Goal: Book appointment/travel/reservation

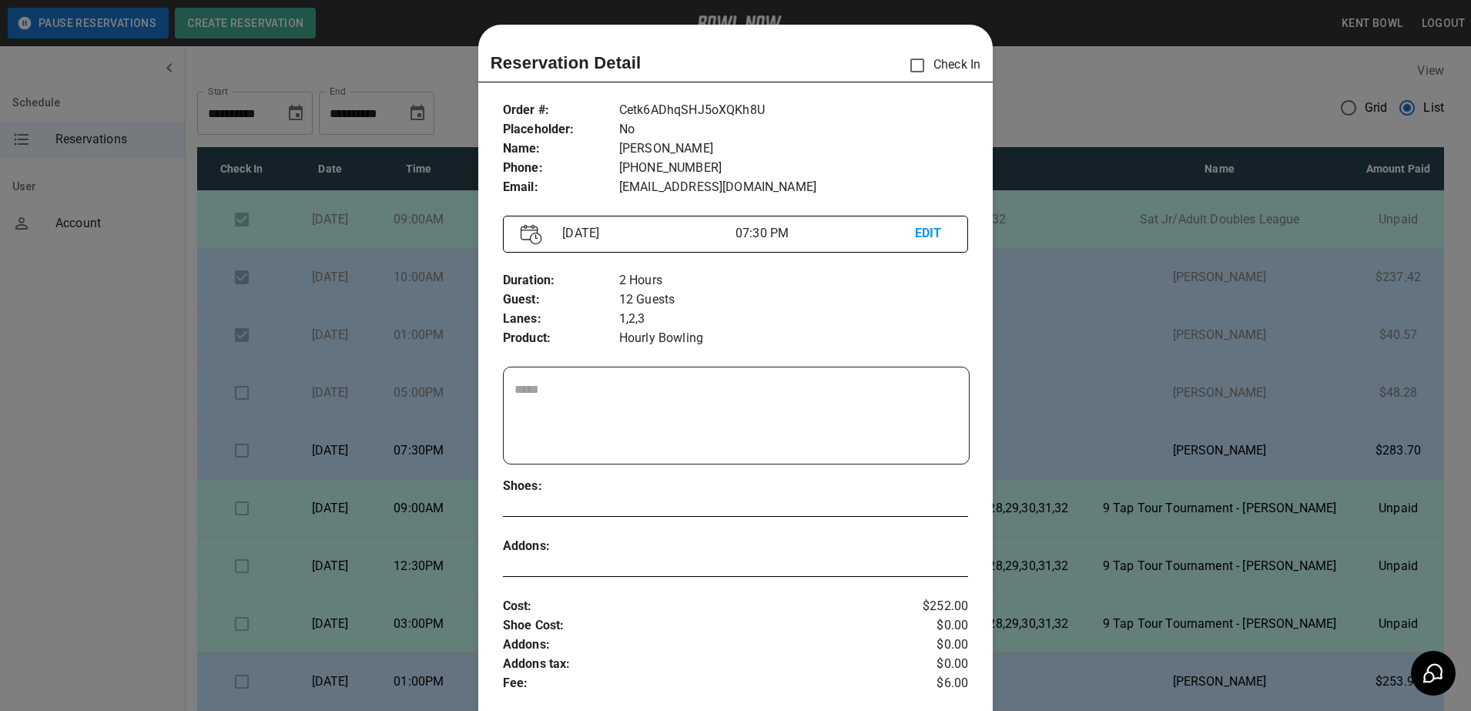
scroll to position [163, 0]
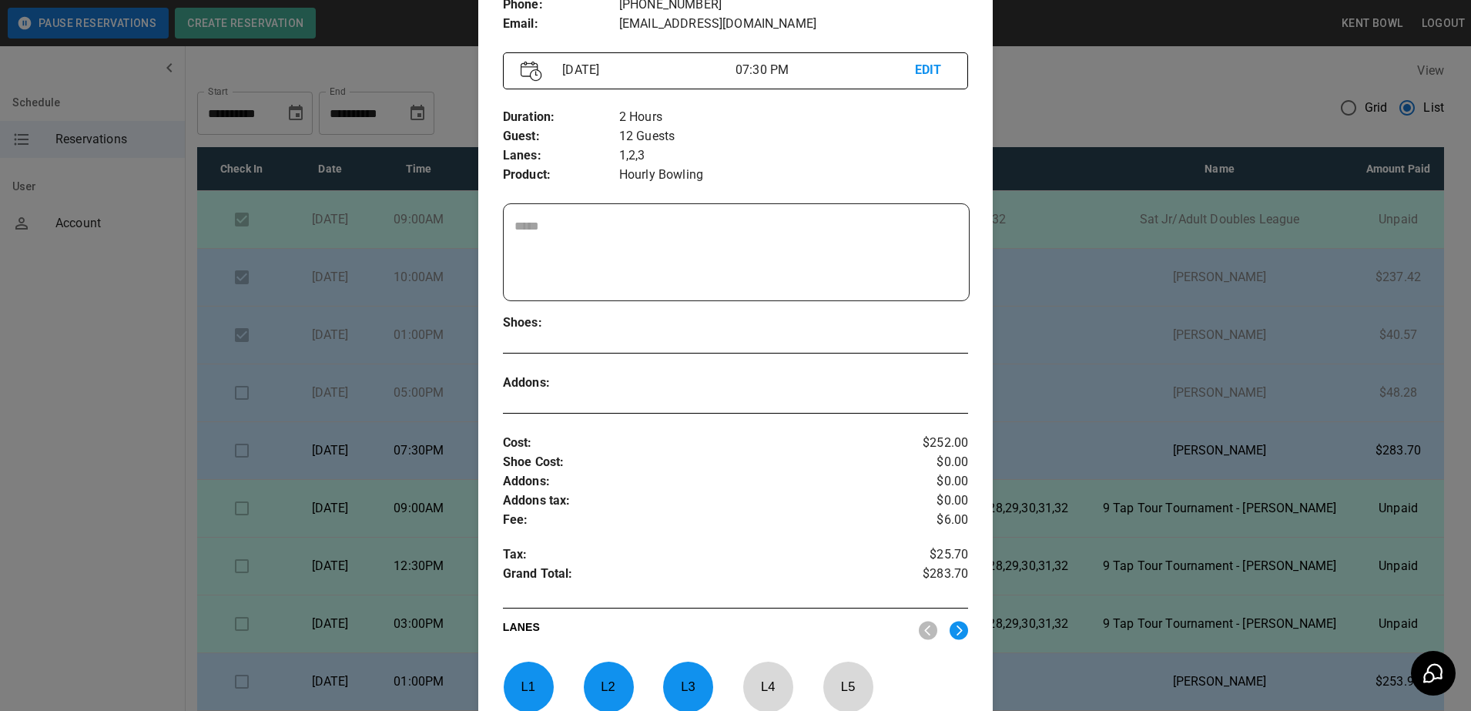
click at [69, 460] on div at bounding box center [735, 355] width 1471 height 711
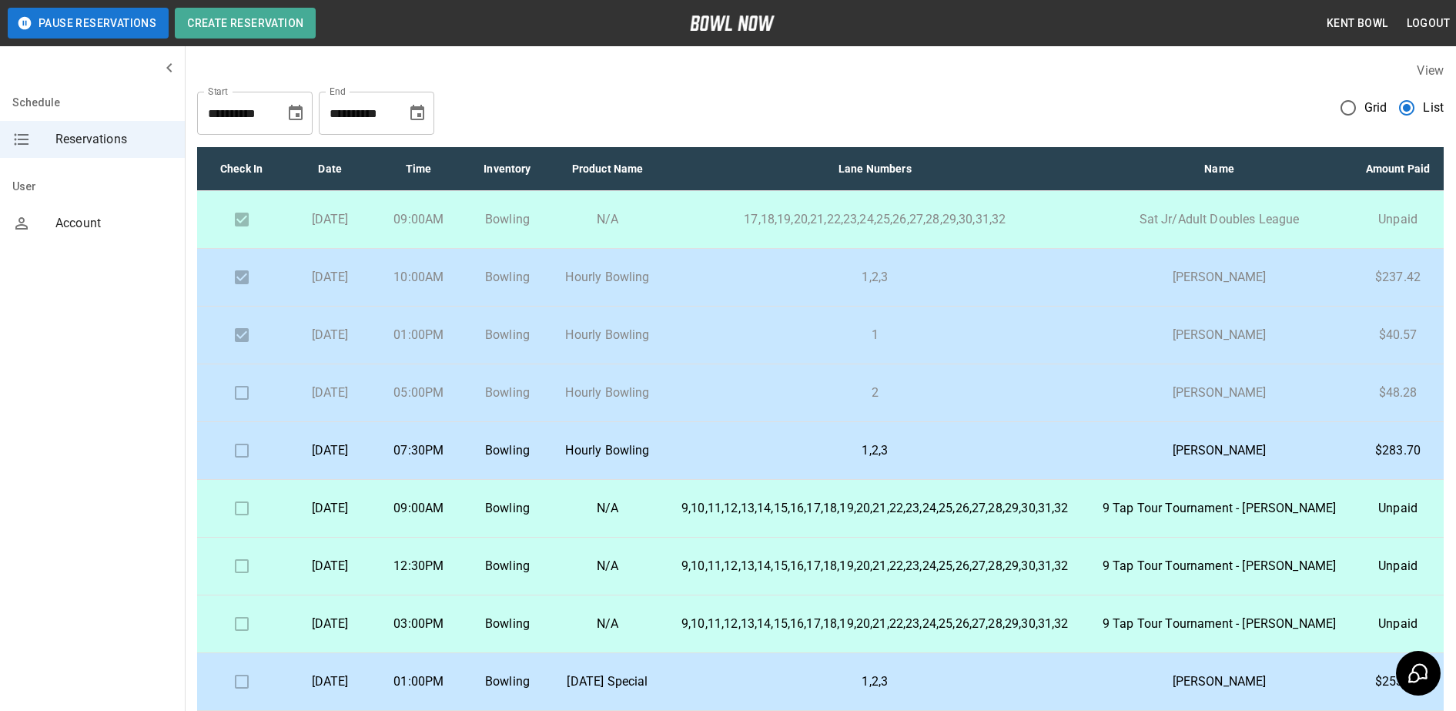
click at [539, 402] on p "Bowling" at bounding box center [507, 392] width 64 height 18
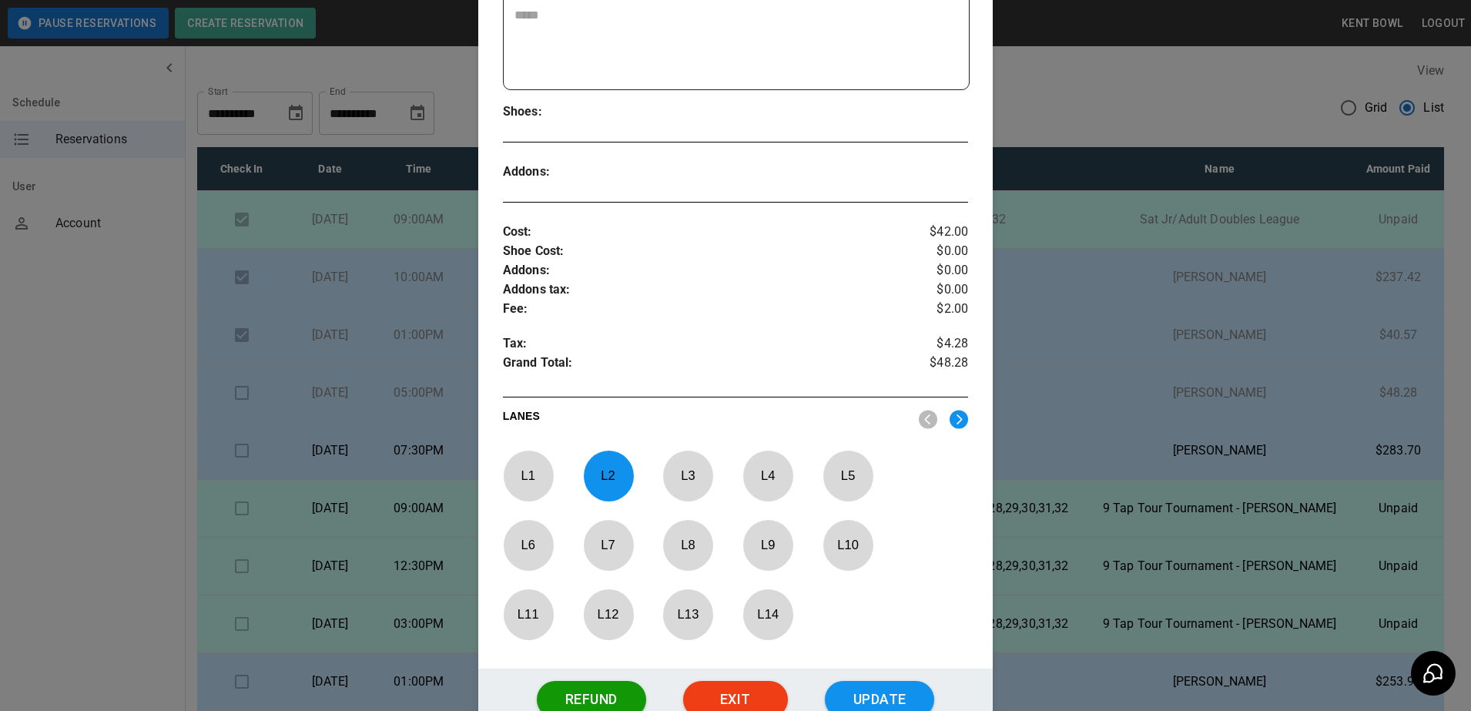
scroll to position [501, 0]
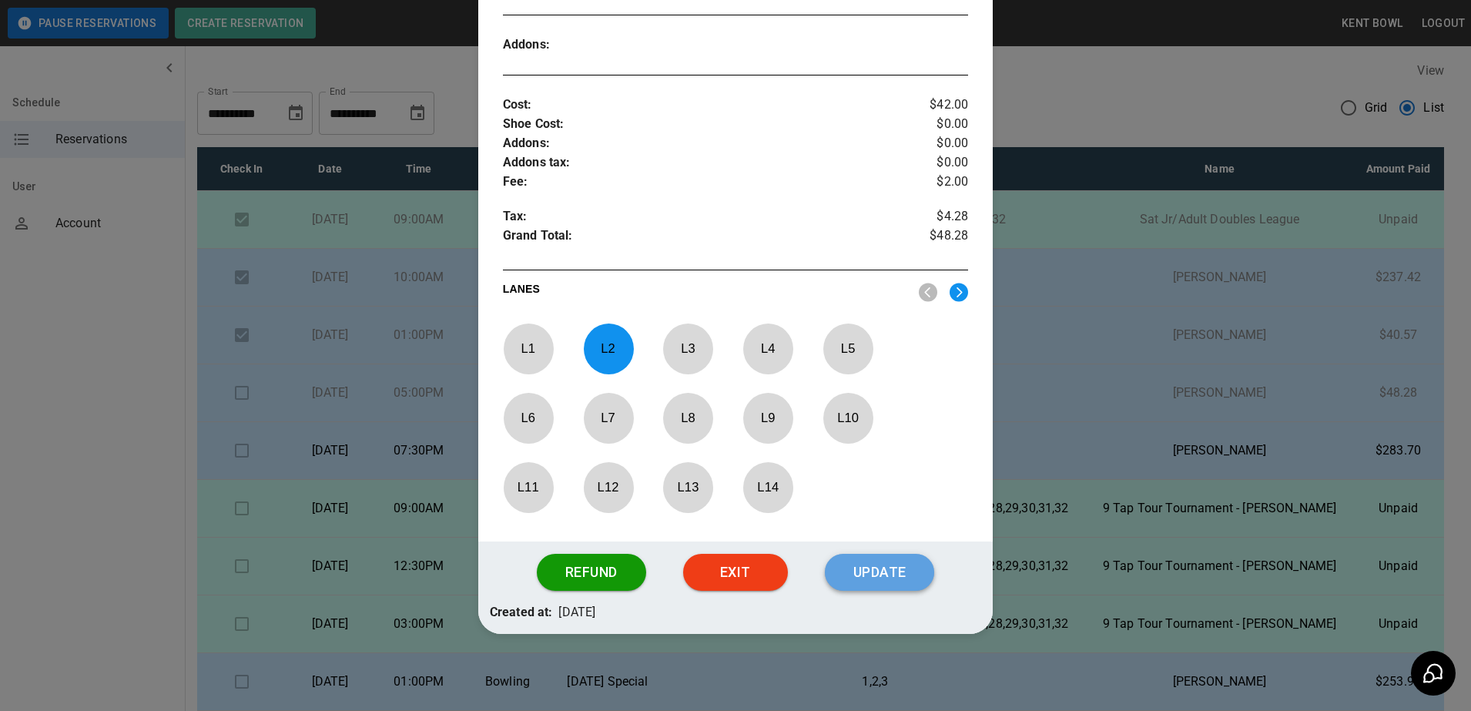
click at [907, 578] on button "Update" at bounding box center [879, 572] width 109 height 37
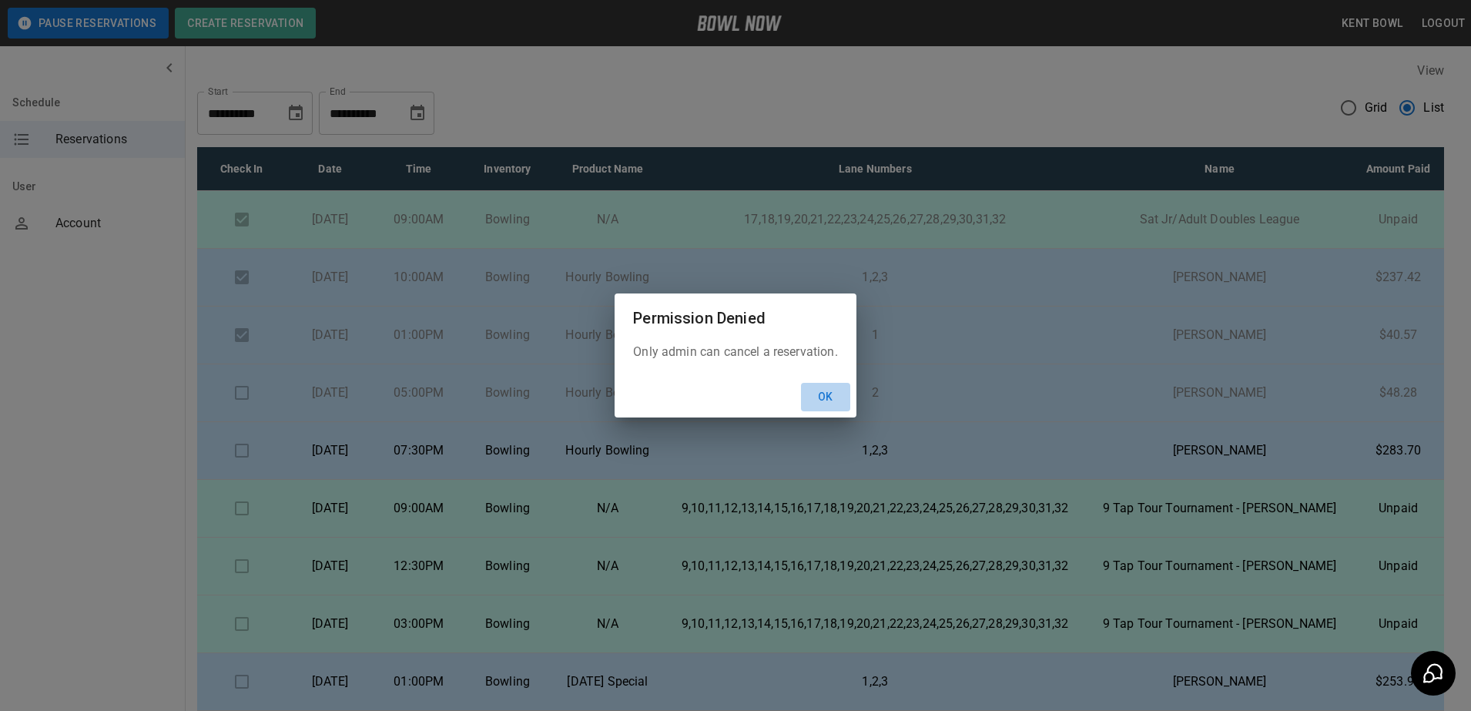
click at [822, 393] on button "Ok" at bounding box center [825, 397] width 49 height 28
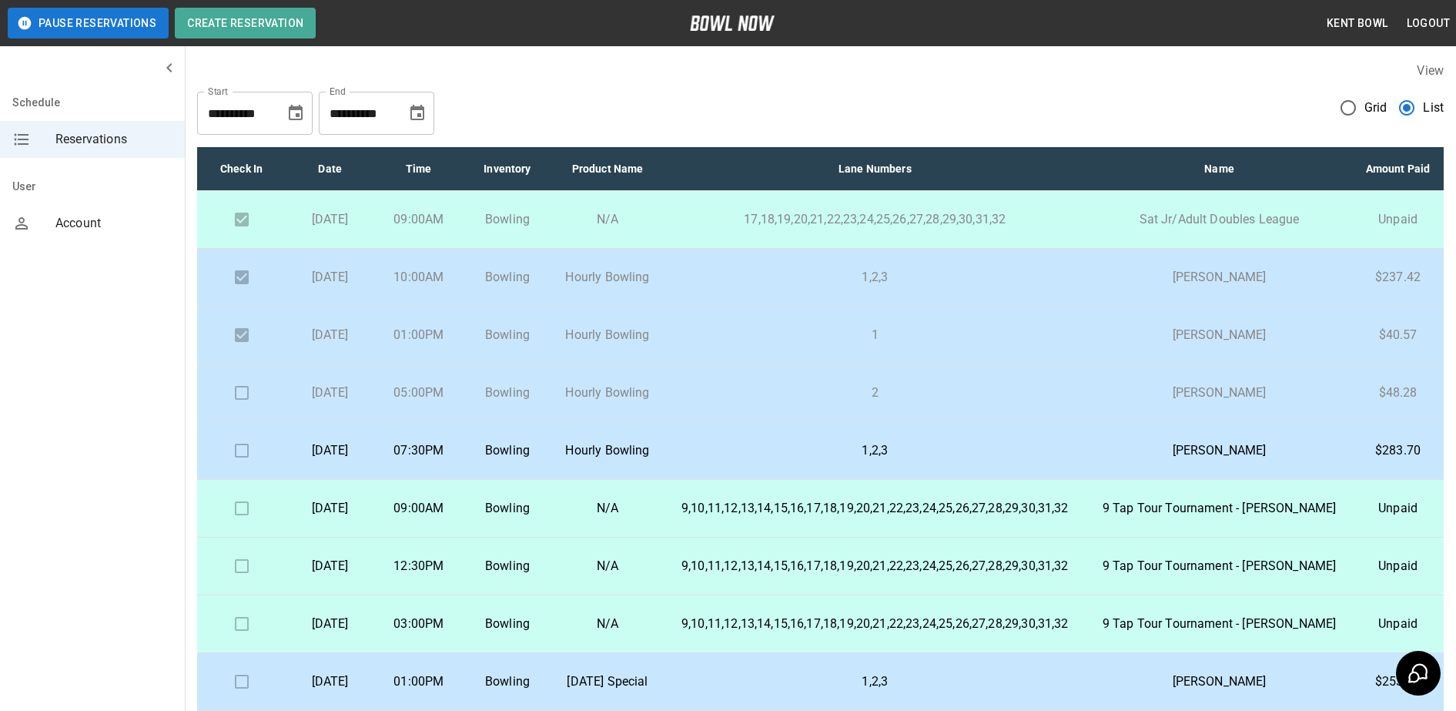
click at [238, 421] on td at bounding box center [241, 393] width 89 height 58
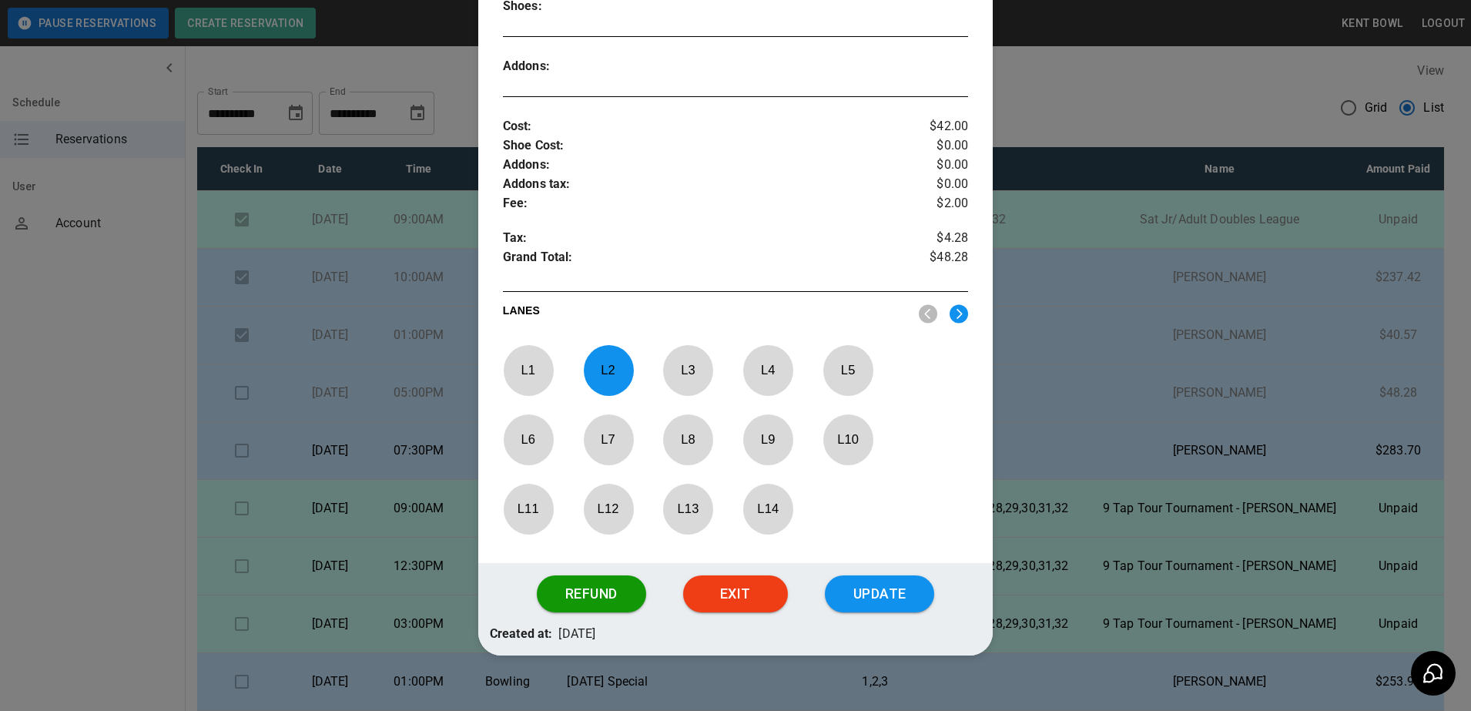
scroll to position [485, 0]
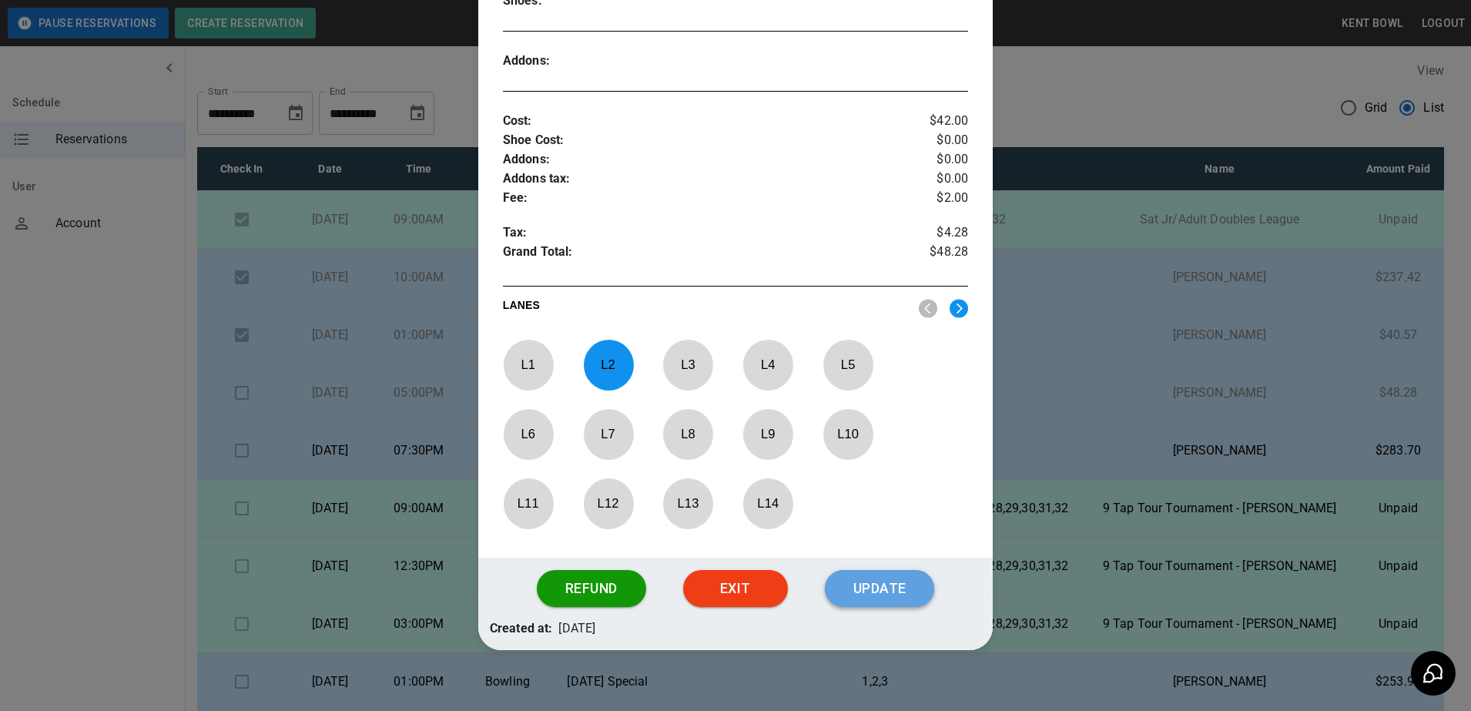
click at [857, 592] on button "Update" at bounding box center [879, 588] width 109 height 37
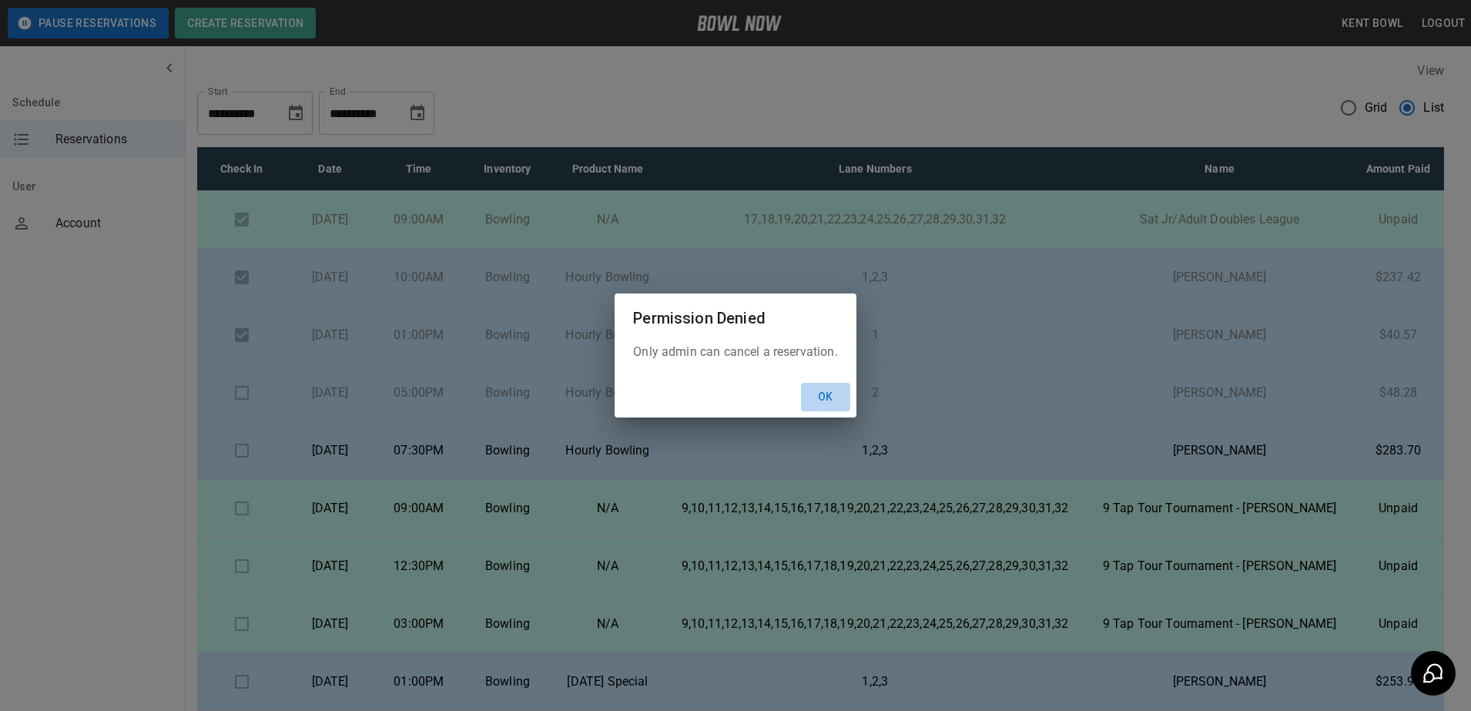
click at [829, 400] on button "Ok" at bounding box center [825, 397] width 49 height 28
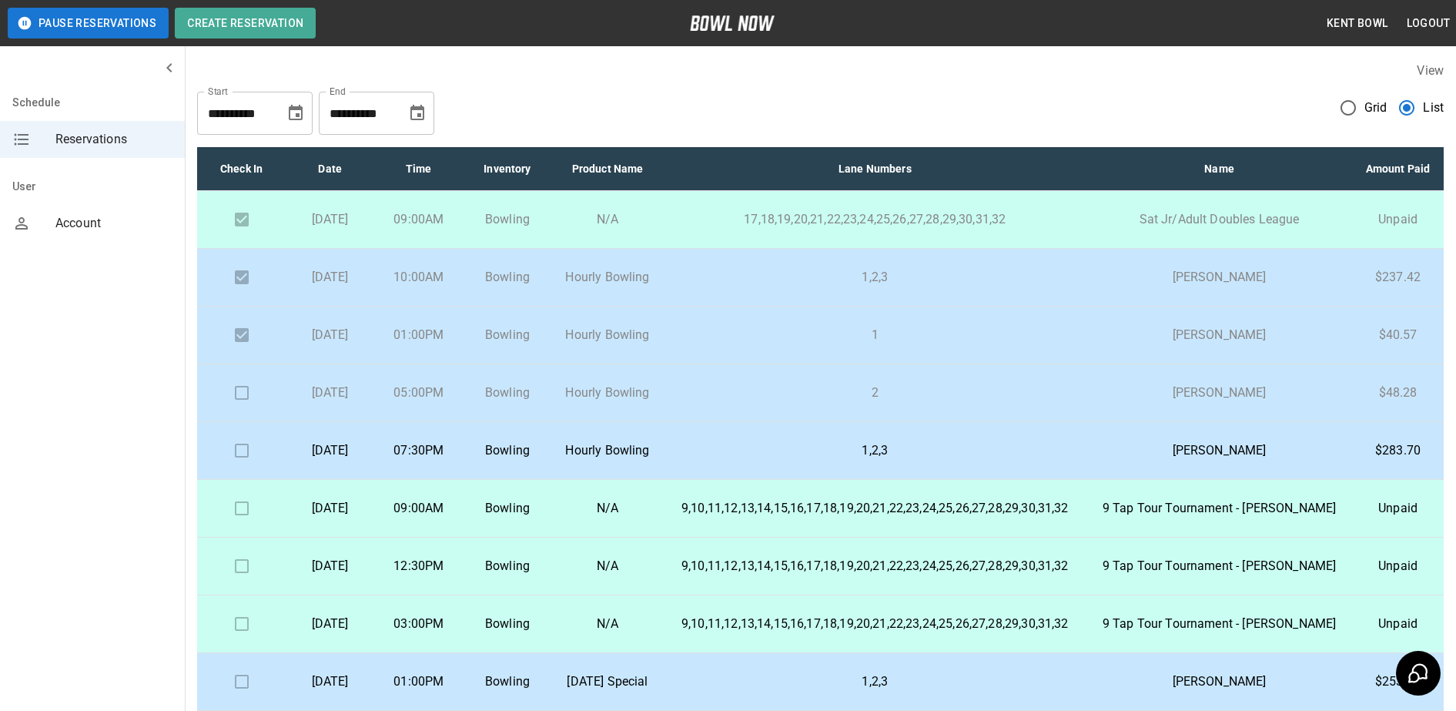
click at [235, 411] on td at bounding box center [241, 393] width 89 height 58
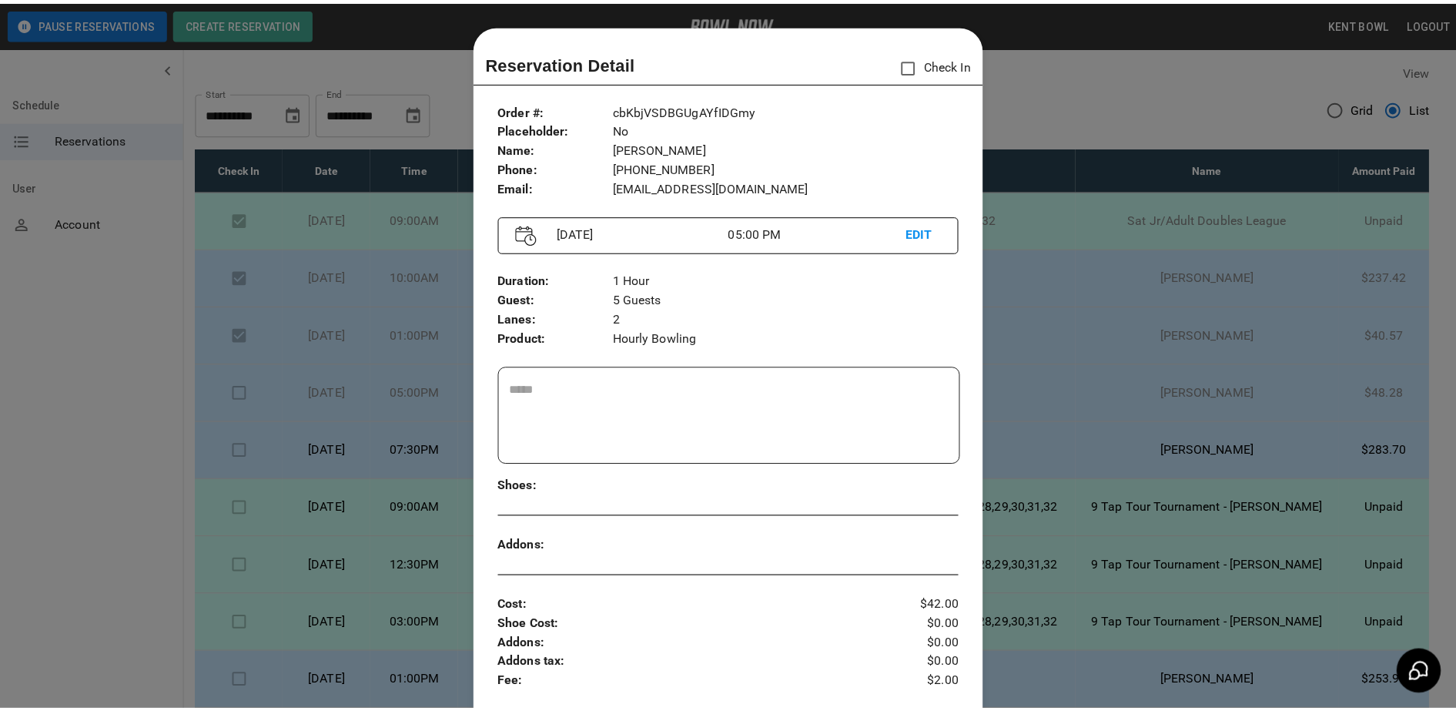
scroll to position [25, 0]
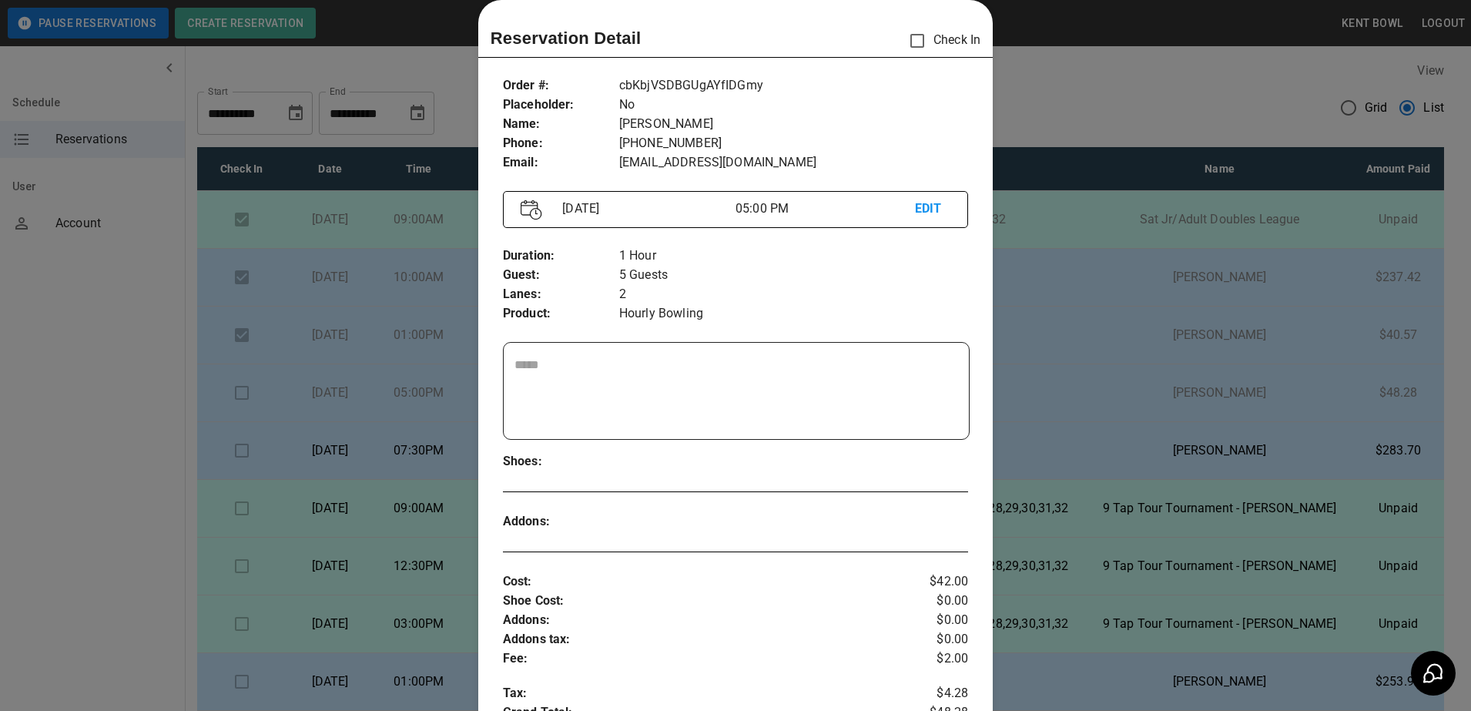
click at [143, 393] on div at bounding box center [735, 355] width 1471 height 711
